Goal: Find specific page/section: Find specific page/section

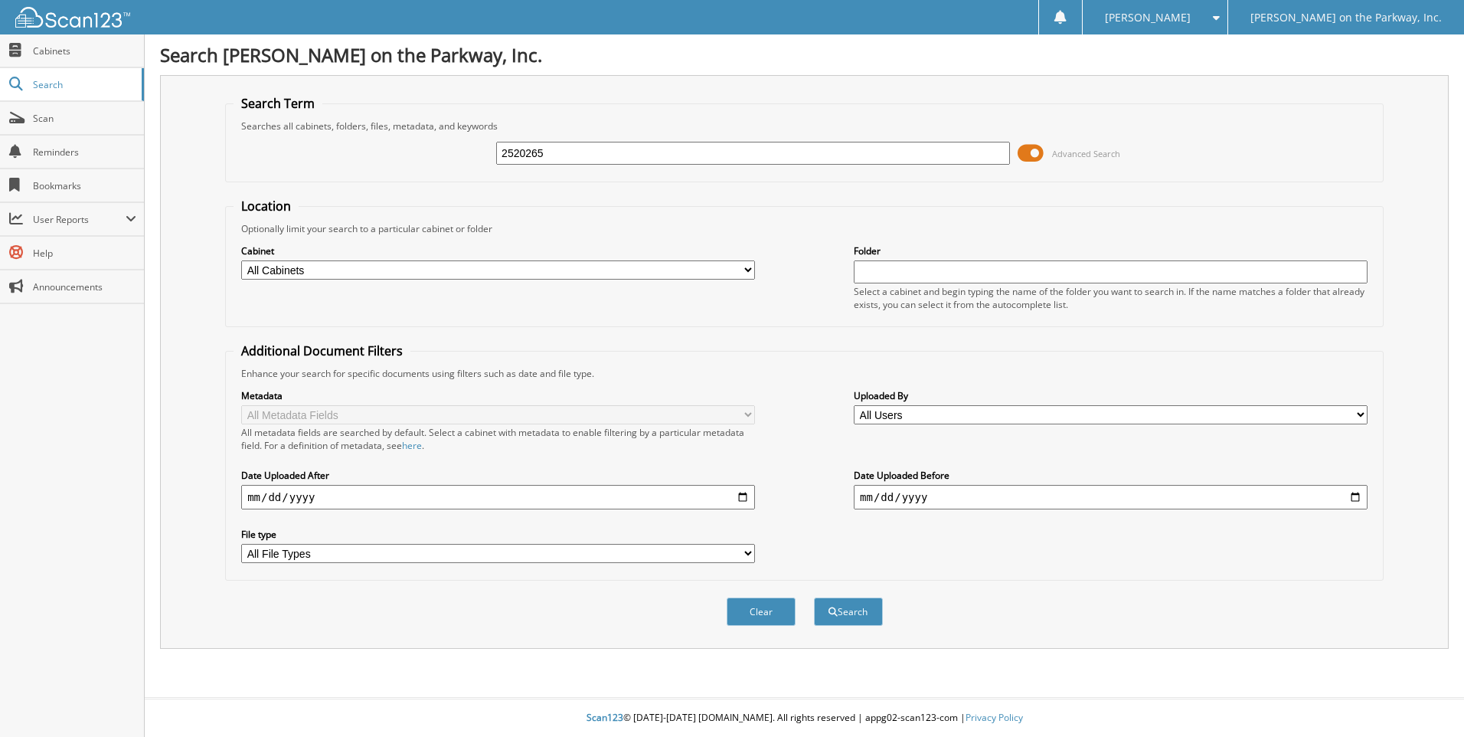
type input "2520265"
click at [814, 597] on button "Search" at bounding box center [848, 611] width 69 height 28
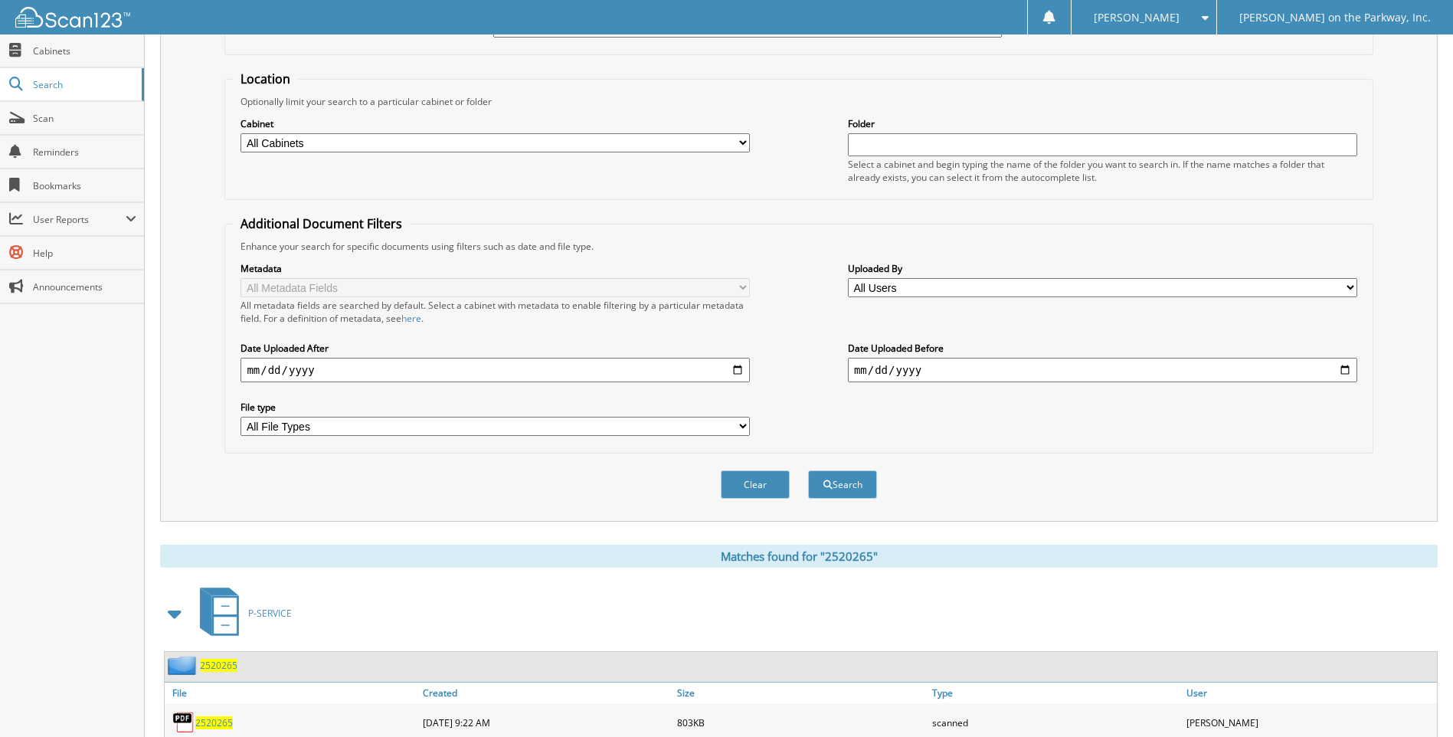
scroll to position [153, 0]
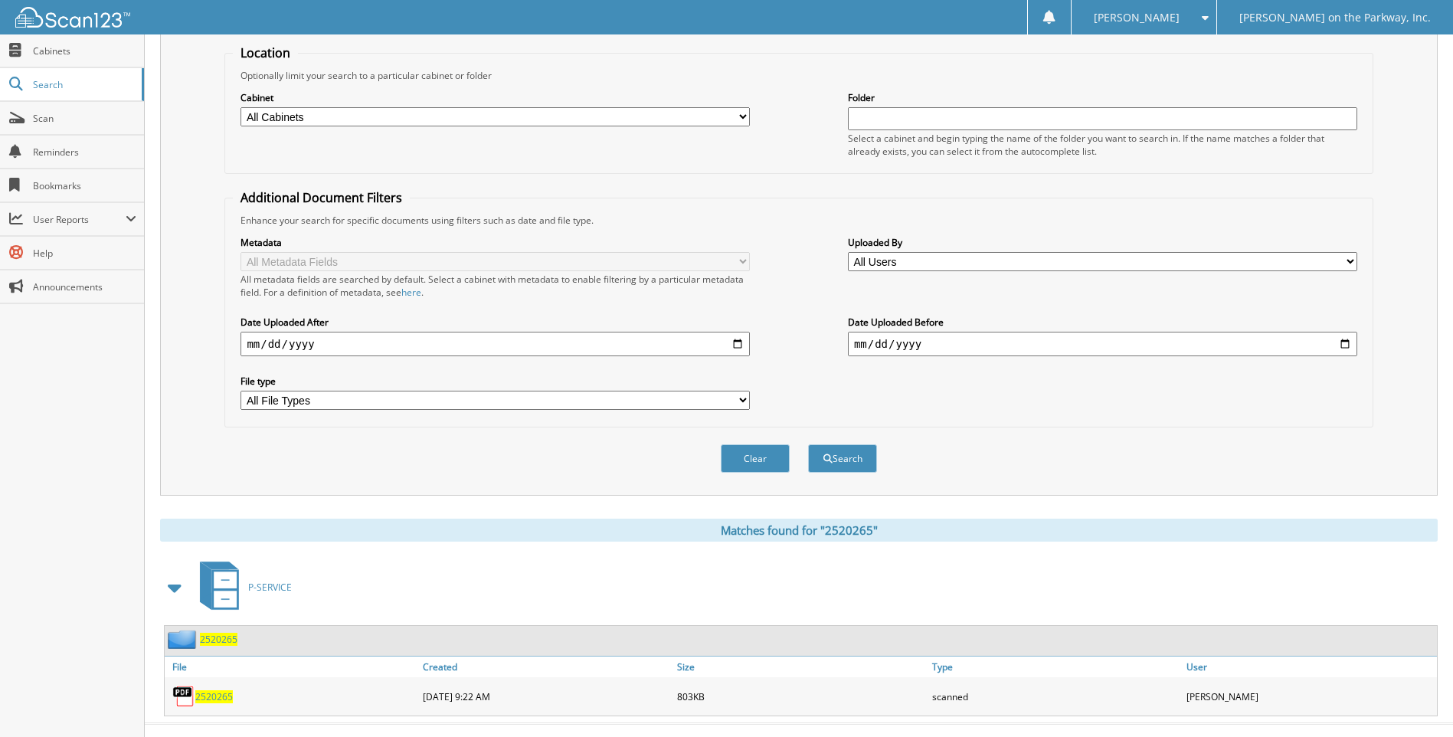
click at [207, 694] on span "2520265" at bounding box center [214, 696] width 38 height 13
